Goal: Task Accomplishment & Management: Complete application form

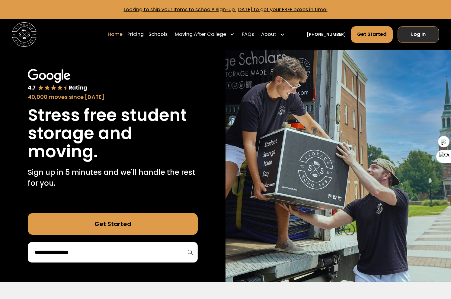
click at [412, 40] on link "Log In" at bounding box center [417, 34] width 41 height 16
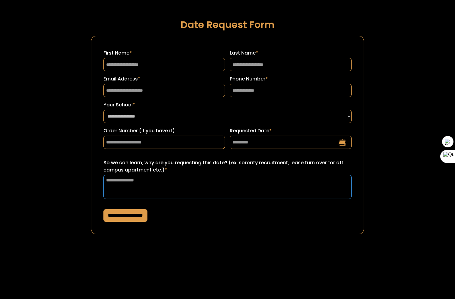
click at [179, 194] on textarea "So we can learn, why are you requesting this date? (ex: sorority recruitment, l…" at bounding box center [227, 187] width 248 height 24
